Goal: Check status: Check status

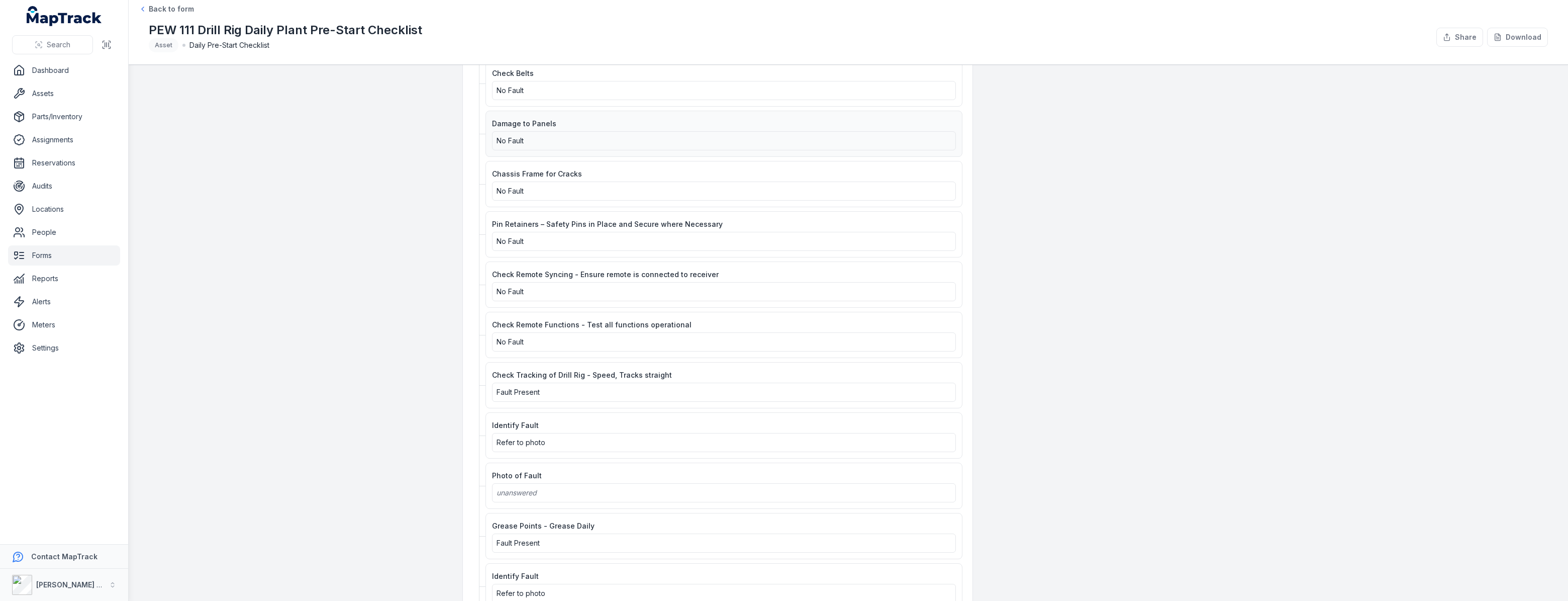
scroll to position [1463, 0]
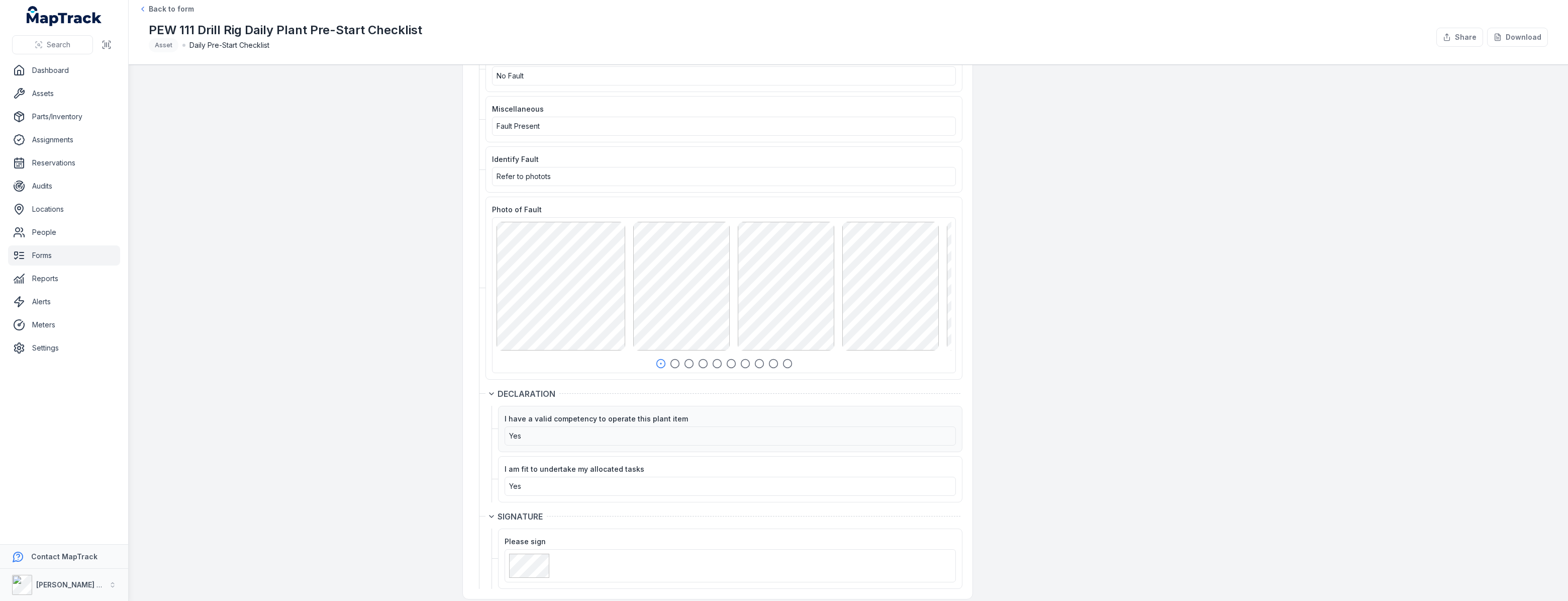
scroll to position [2126, 0]
click at [673, 357] on icon "button" at bounding box center [675, 362] width 10 height 10
click at [685, 357] on icon "button" at bounding box center [689, 362] width 10 height 10
click at [699, 357] on icon "button" at bounding box center [703, 362] width 10 height 10
click at [712, 357] on icon "button" at bounding box center [717, 362] width 10 height 10
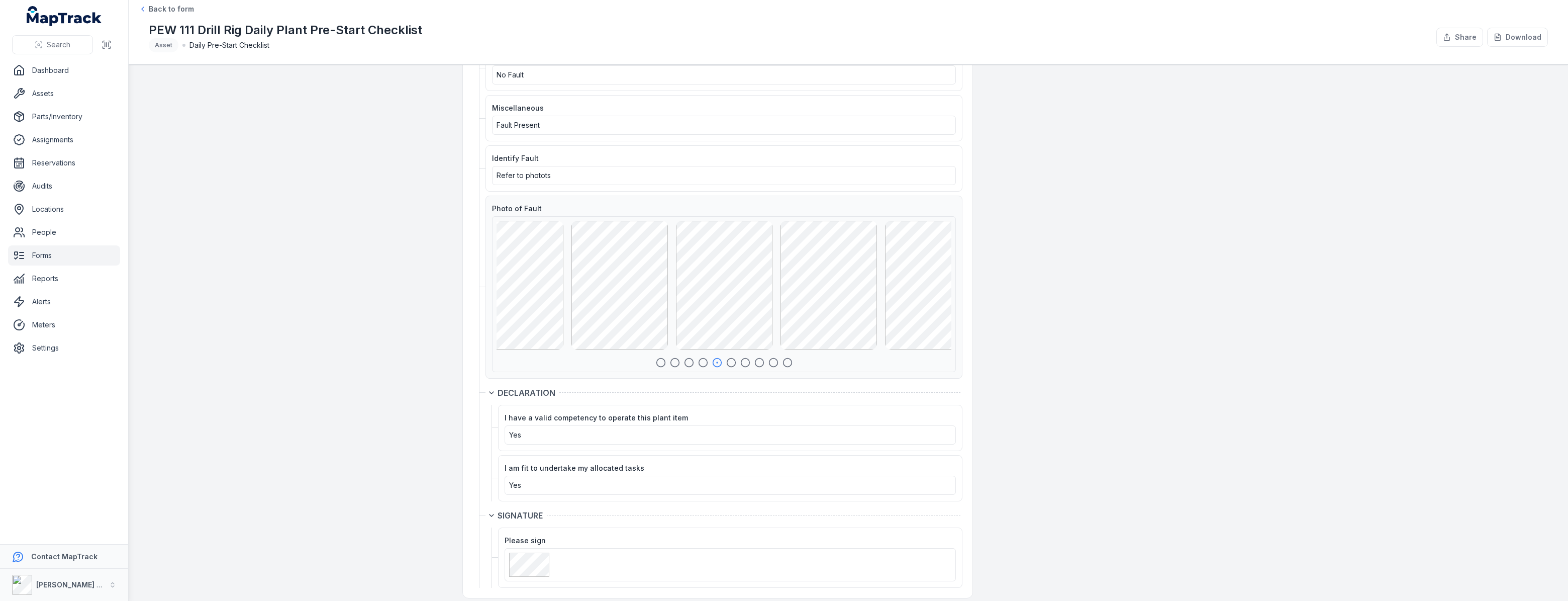
click at [728, 357] on icon "button" at bounding box center [731, 362] width 10 height 10
click at [749, 357] on icon "button" at bounding box center [752, 362] width 10 height 10
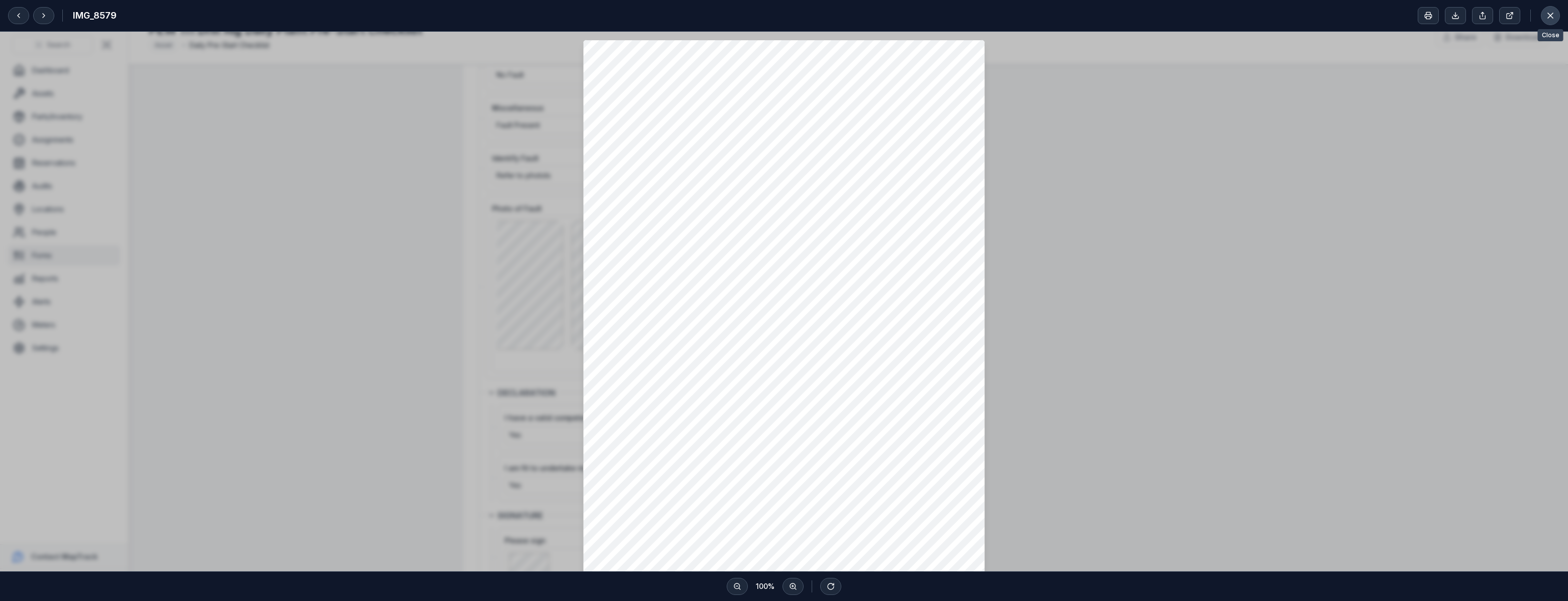
click at [1554, 16] on icon at bounding box center [1550, 15] width 10 height 10
drag, startPoint x: 1555, startPoint y: 14, endPoint x: 1549, endPoint y: 19, distance: 7.8
click at [1553, 14] on icon at bounding box center [1550, 15] width 10 height 10
click at [1549, 19] on icon at bounding box center [1550, 15] width 10 height 10
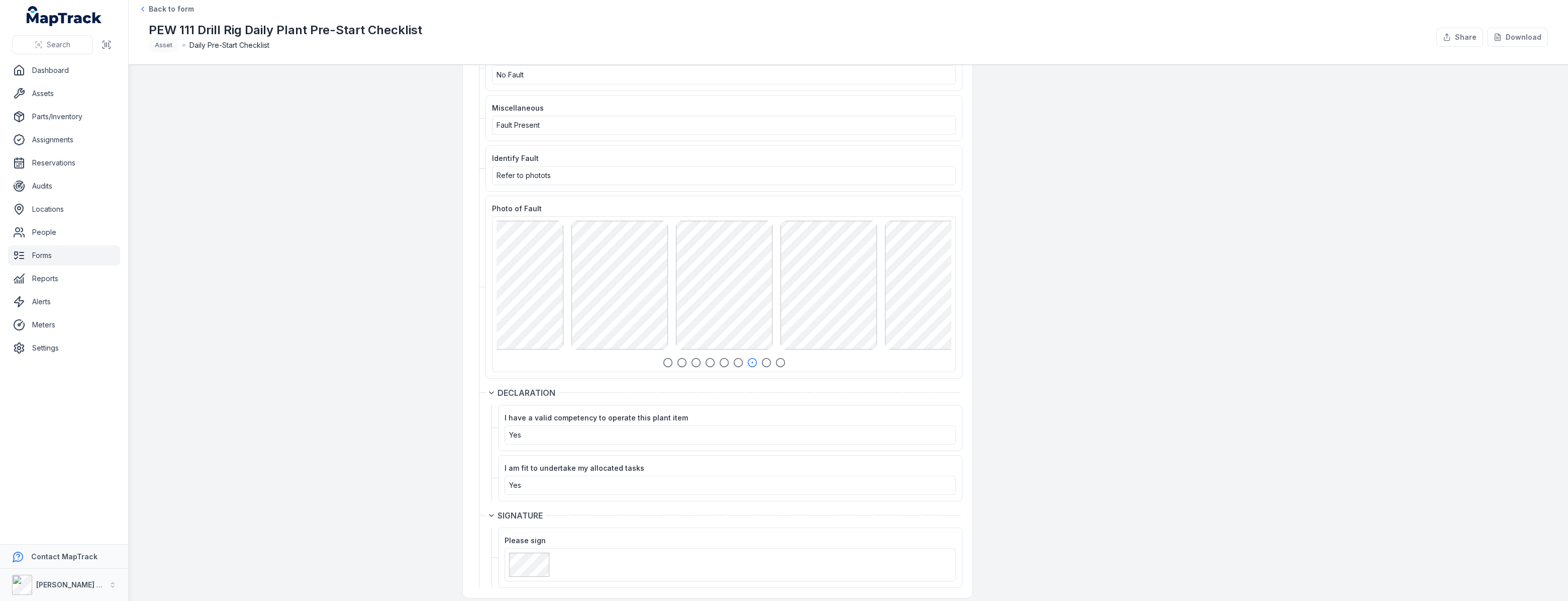
click at [764, 357] on icon "button" at bounding box center [766, 362] width 10 height 10
click at [775, 357] on icon "button" at bounding box center [780, 362] width 10 height 10
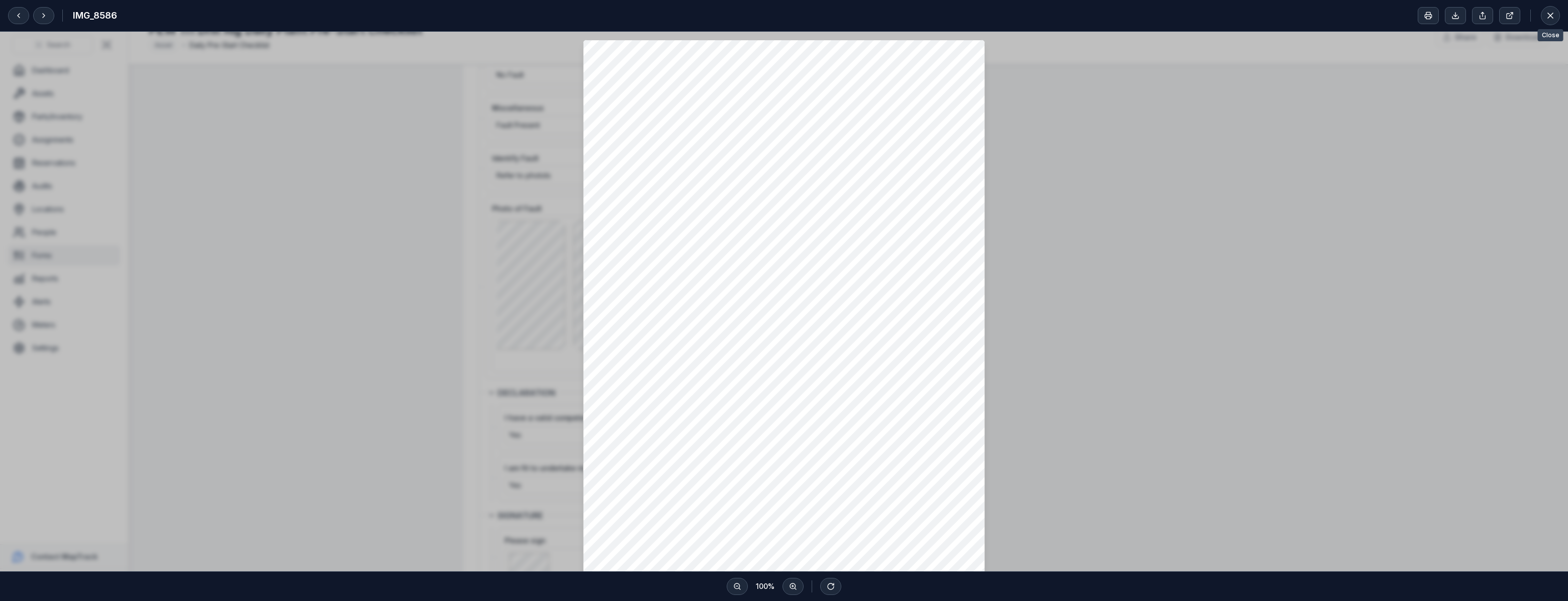
click at [1559, 19] on div at bounding box center [1550, 15] width 19 height 19
click at [1553, 22] on button at bounding box center [1550, 15] width 19 height 19
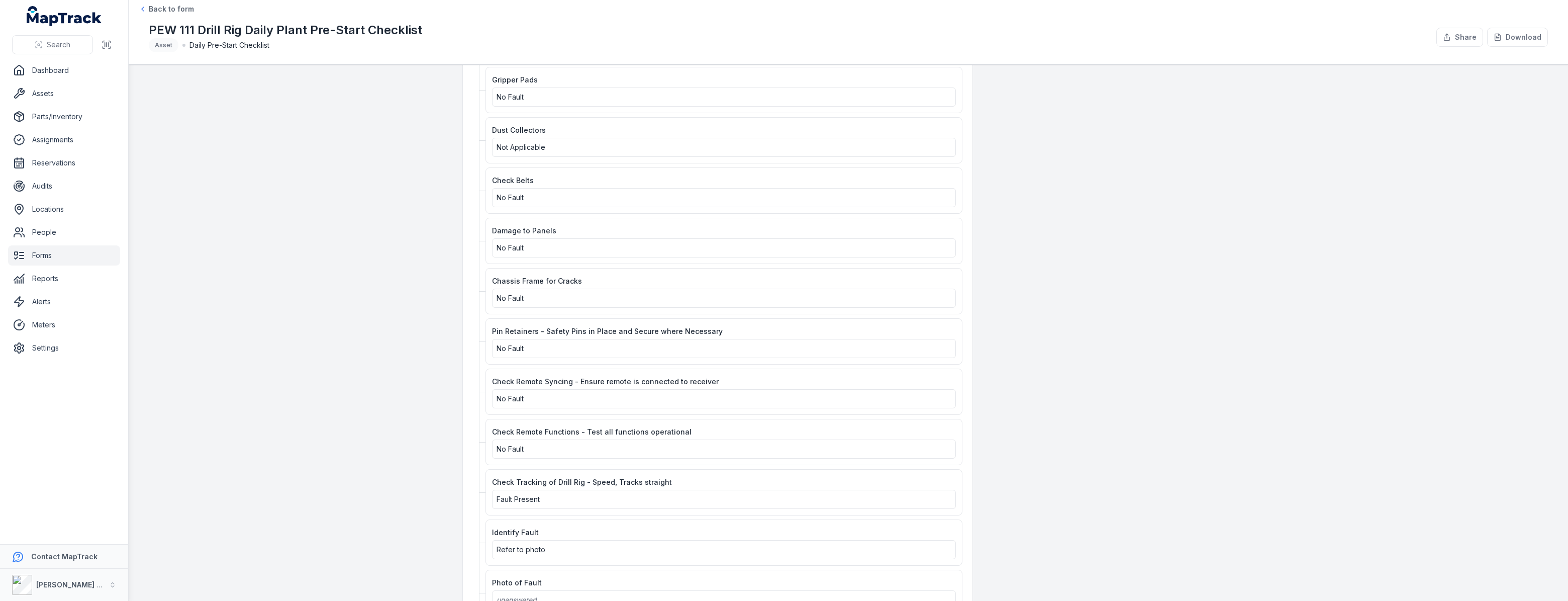
scroll to position [1349, 0]
